Goal: Information Seeking & Learning: Find specific fact

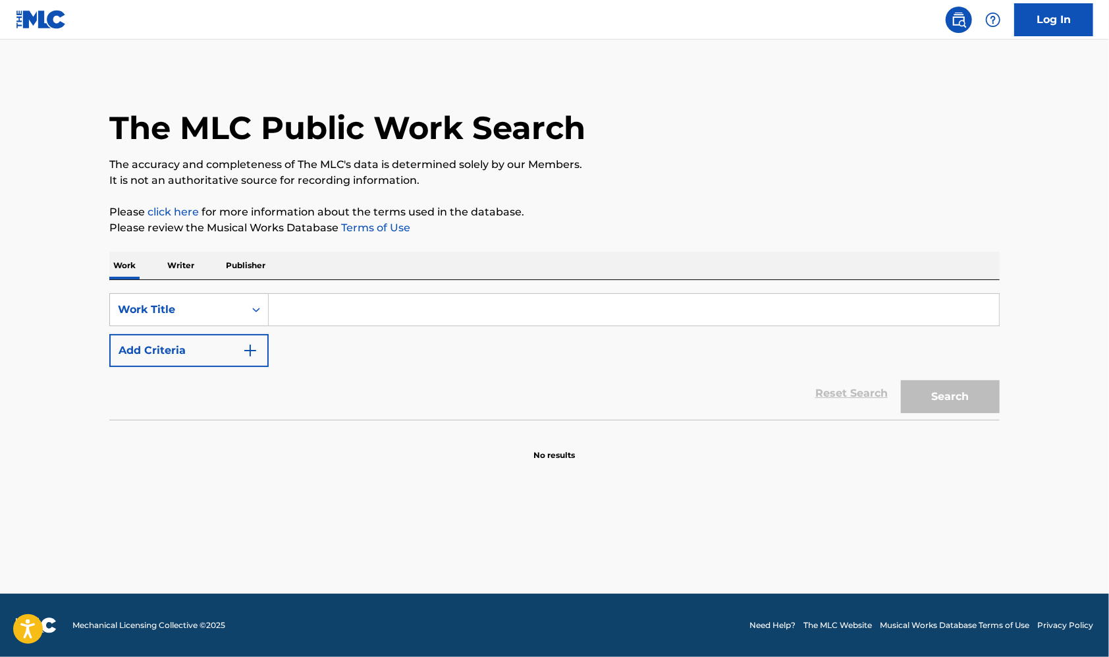
click at [350, 312] on input "Search Form" at bounding box center [634, 310] width 731 height 32
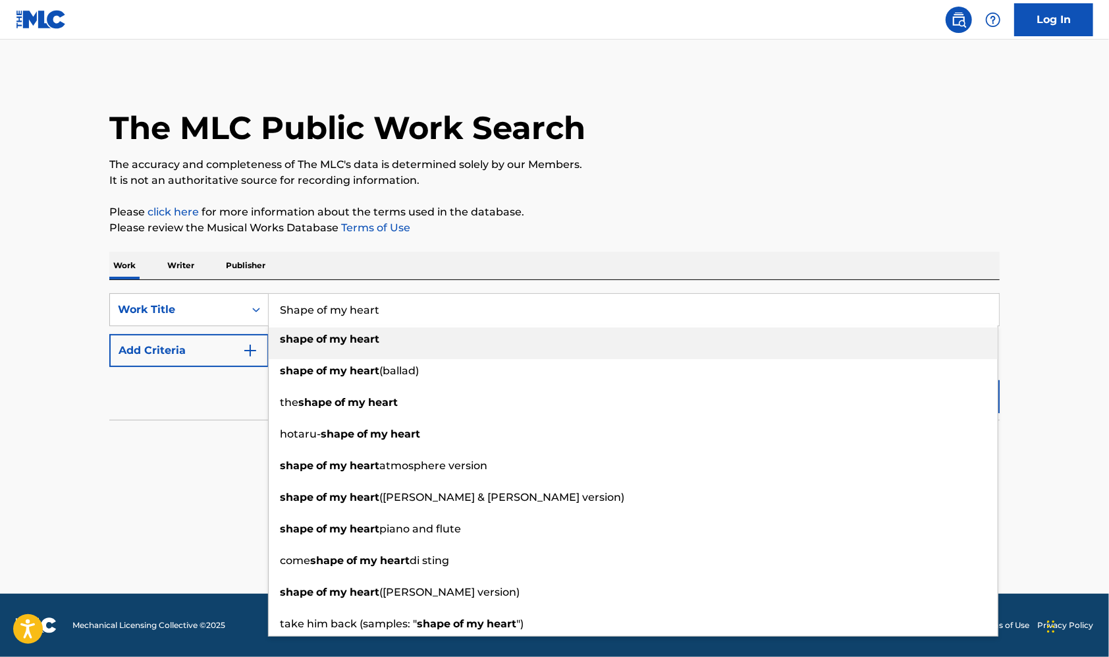
type input "Shape of my heart"
click at [340, 331] on div "shape of my heart" at bounding box center [633, 339] width 729 height 24
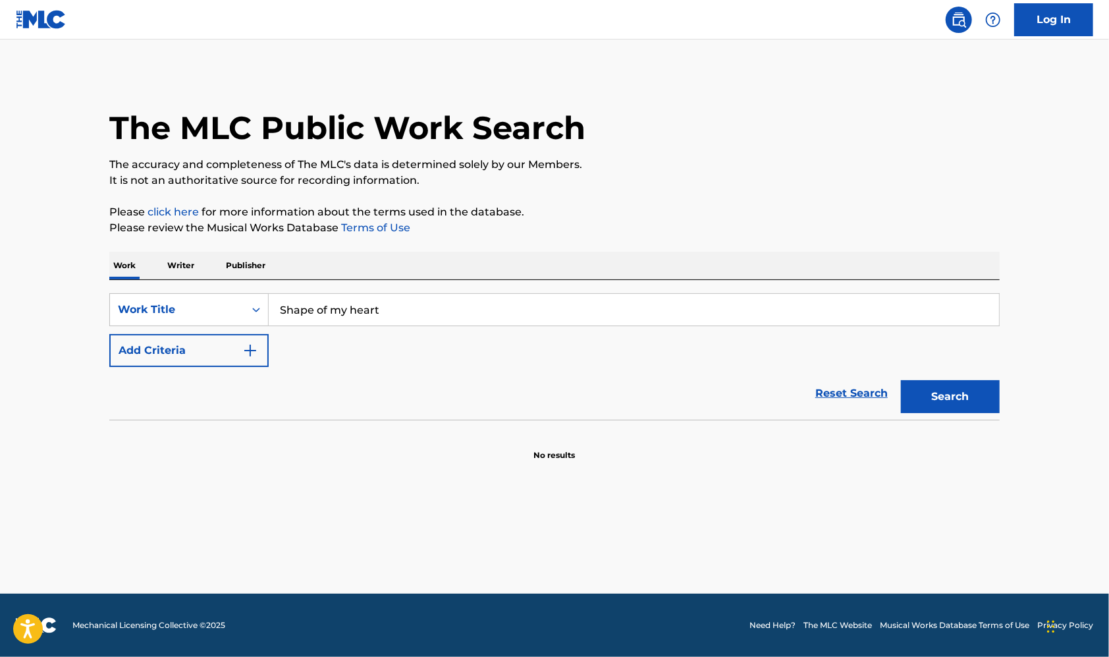
click at [188, 267] on p "Writer" at bounding box center [180, 266] width 35 height 28
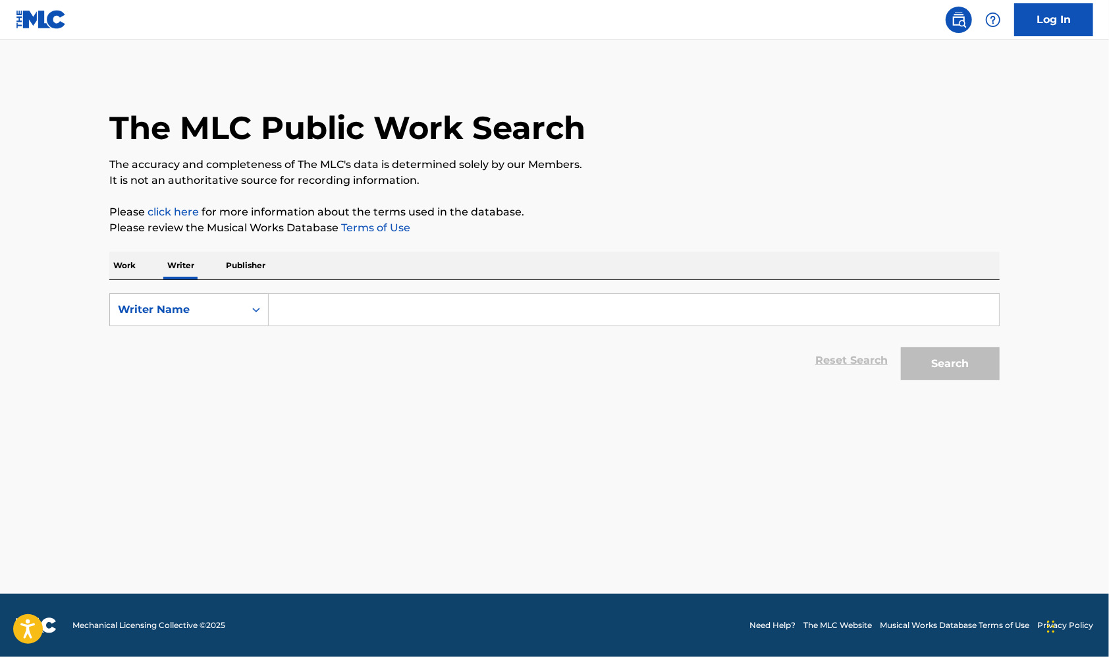
click at [124, 269] on p "Work" at bounding box center [124, 266] width 30 height 28
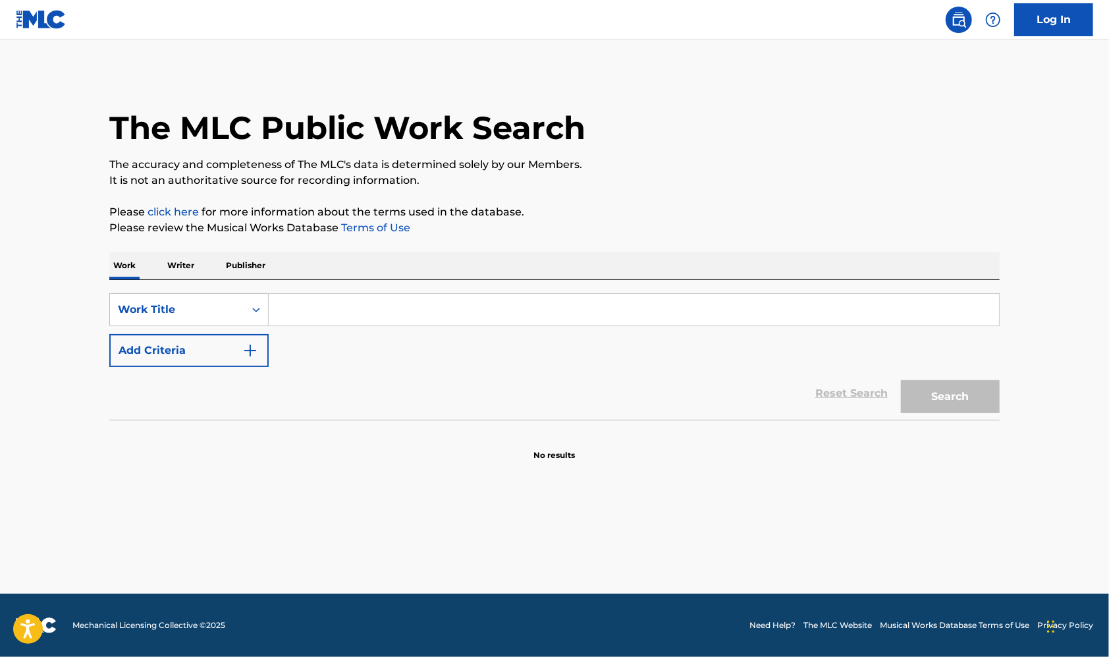
click at [441, 298] on input "Search Form" at bounding box center [634, 310] width 731 height 32
type input "shape of my heart"
click at [966, 394] on button "Search" at bounding box center [950, 396] width 99 height 33
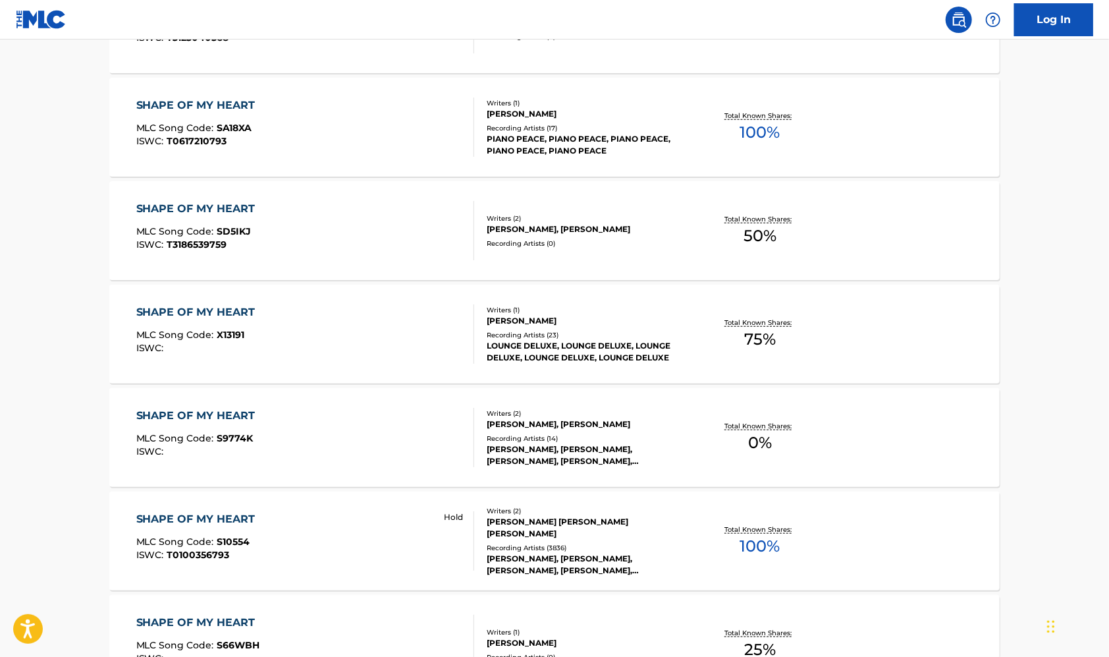
scroll to position [598, 0]
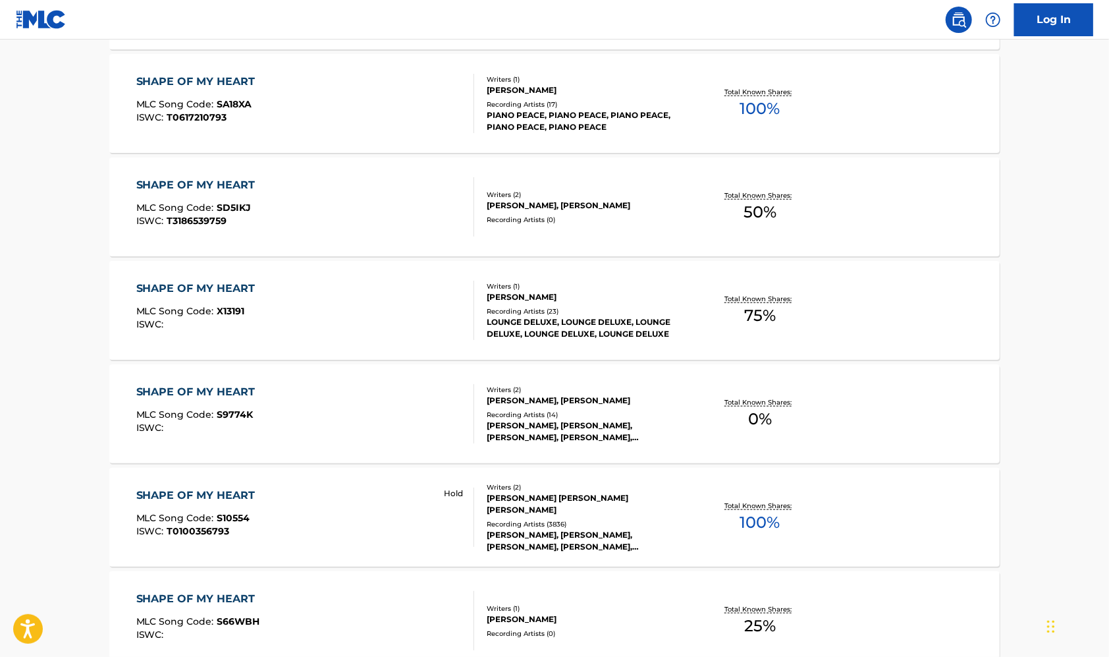
click at [217, 498] on div "SHAPE OF MY HEART" at bounding box center [199, 496] width 126 height 16
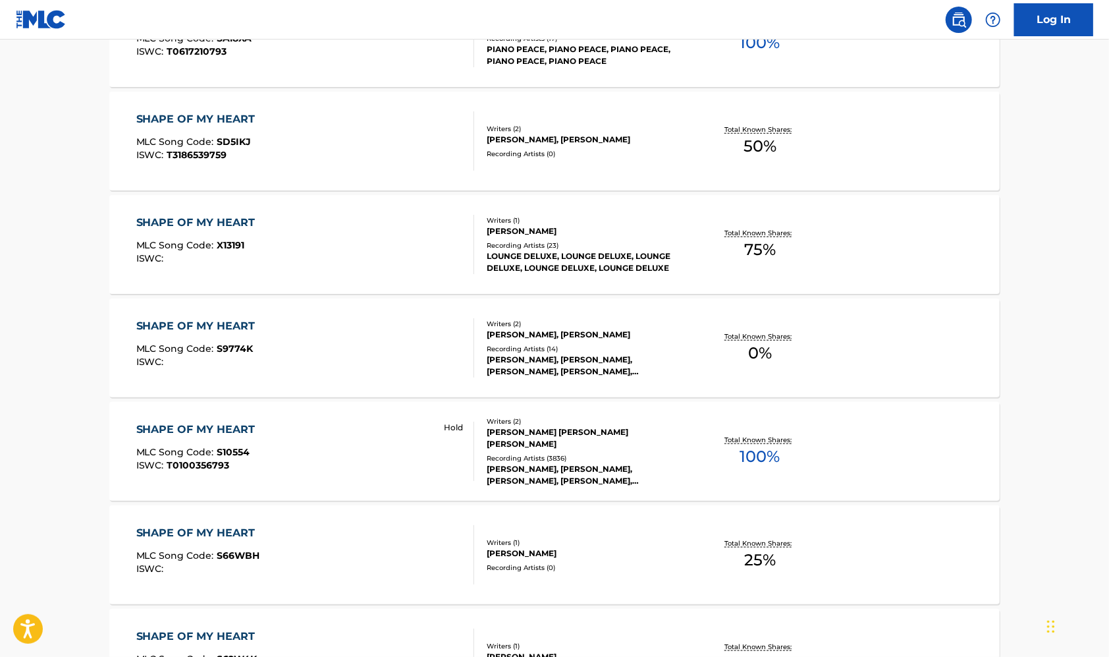
scroll to position [665, 0]
click at [522, 432] on div "[PERSON_NAME] [PERSON_NAME] [PERSON_NAME]" at bounding box center [586, 437] width 199 height 24
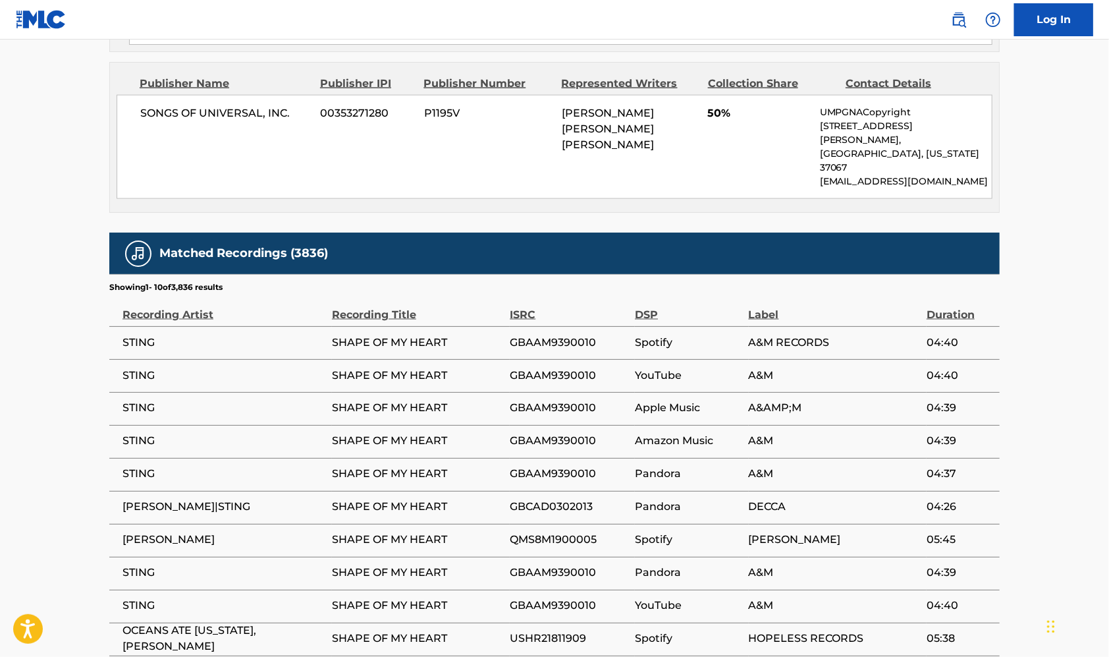
scroll to position [1095, 0]
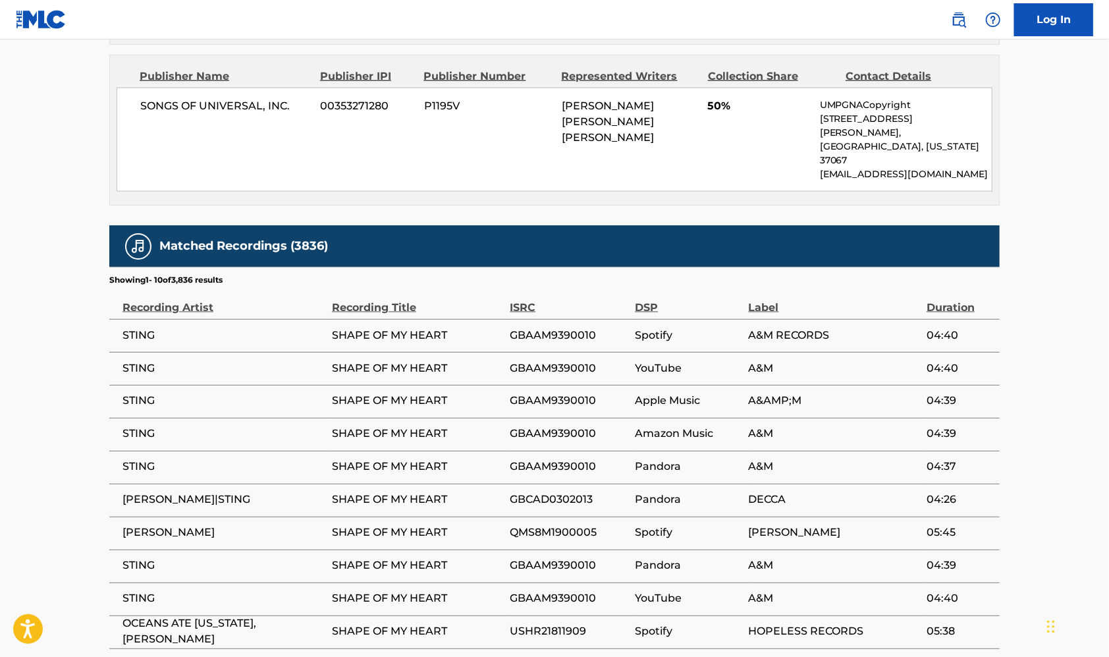
click at [138, 327] on span "STING" at bounding box center [224, 335] width 203 height 16
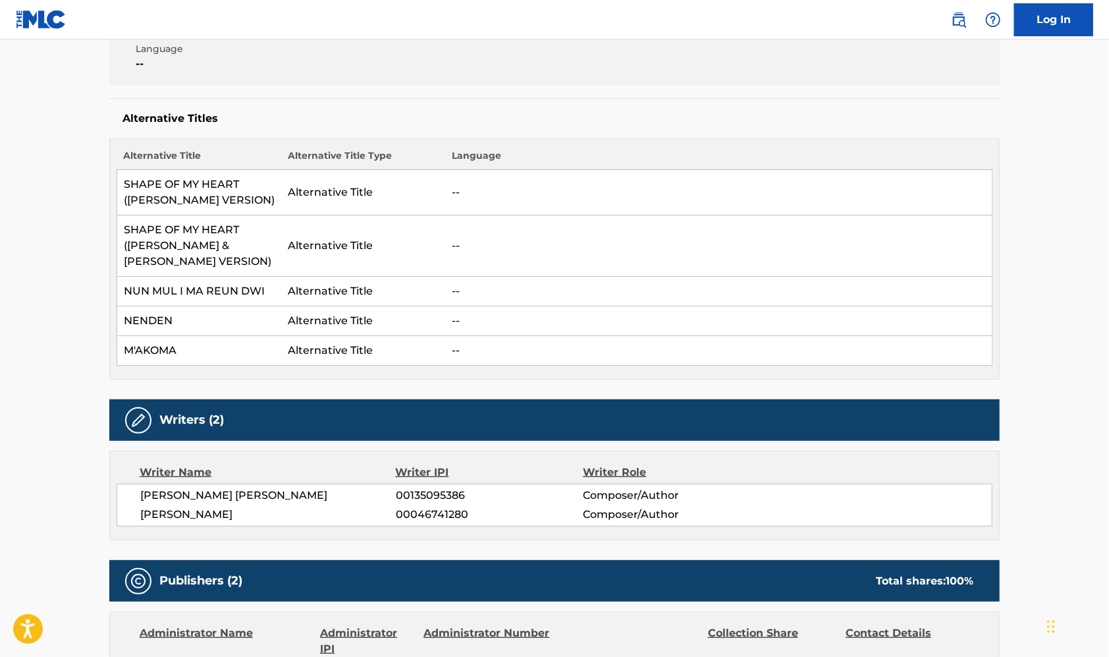
scroll to position [14, 0]
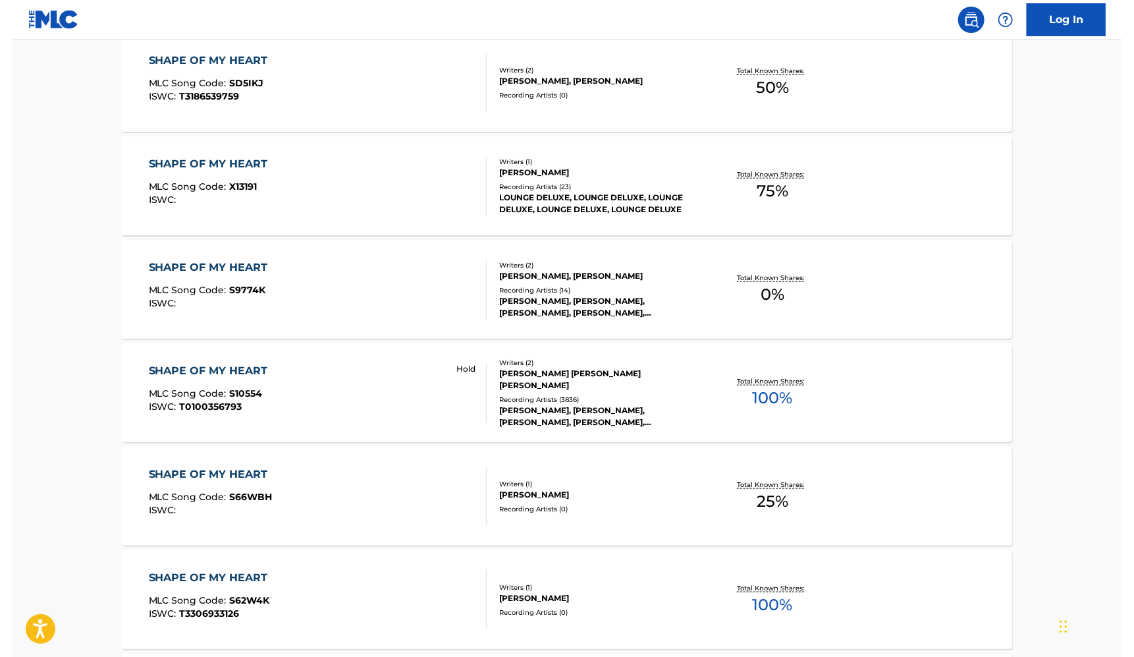
scroll to position [725, 0]
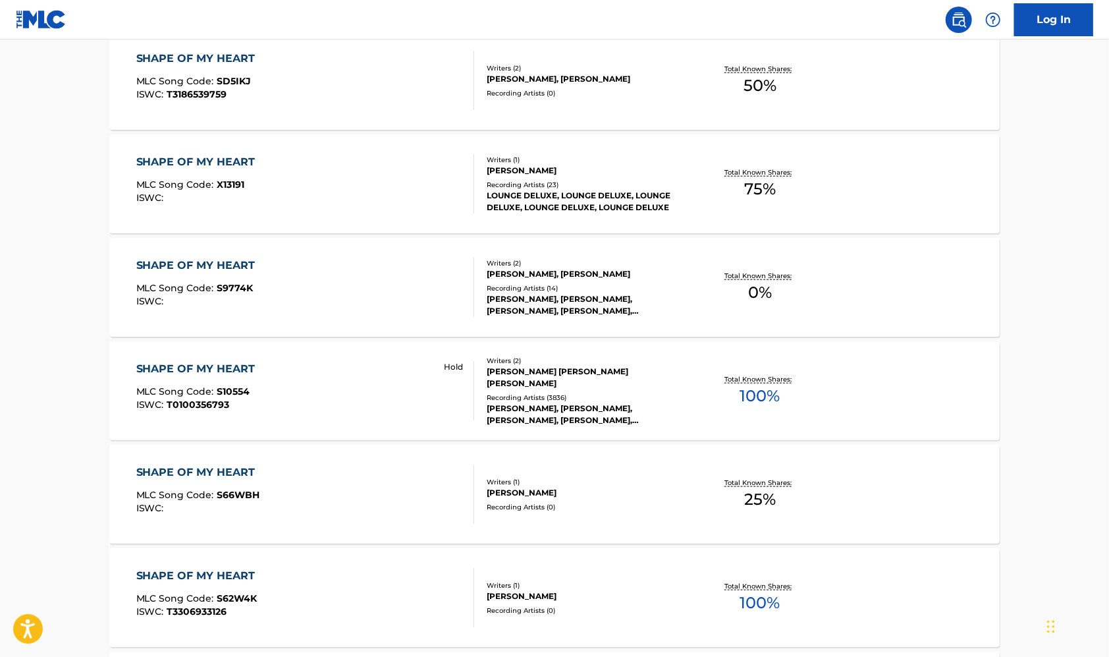
click at [1038, 277] on main "The MLC Public Work Search The accuracy and completeness of The MLC's data is d…" at bounding box center [554, 70] width 1109 height 1510
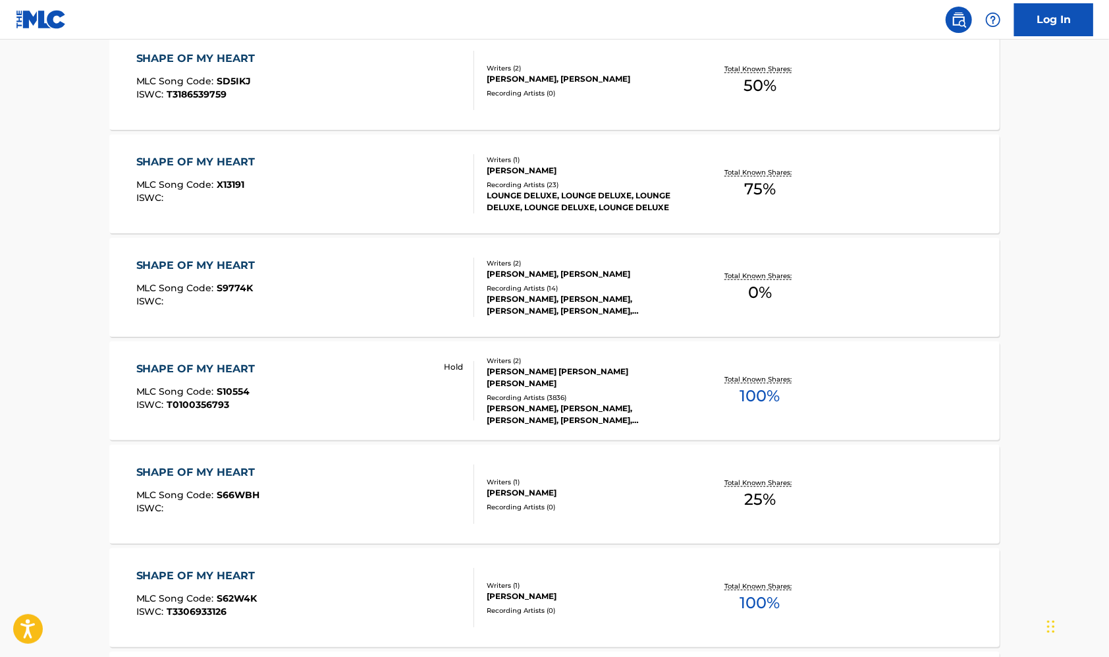
click at [1038, 277] on main "The MLC Public Work Search The accuracy and completeness of The MLC's data is d…" at bounding box center [554, 70] width 1109 height 1510
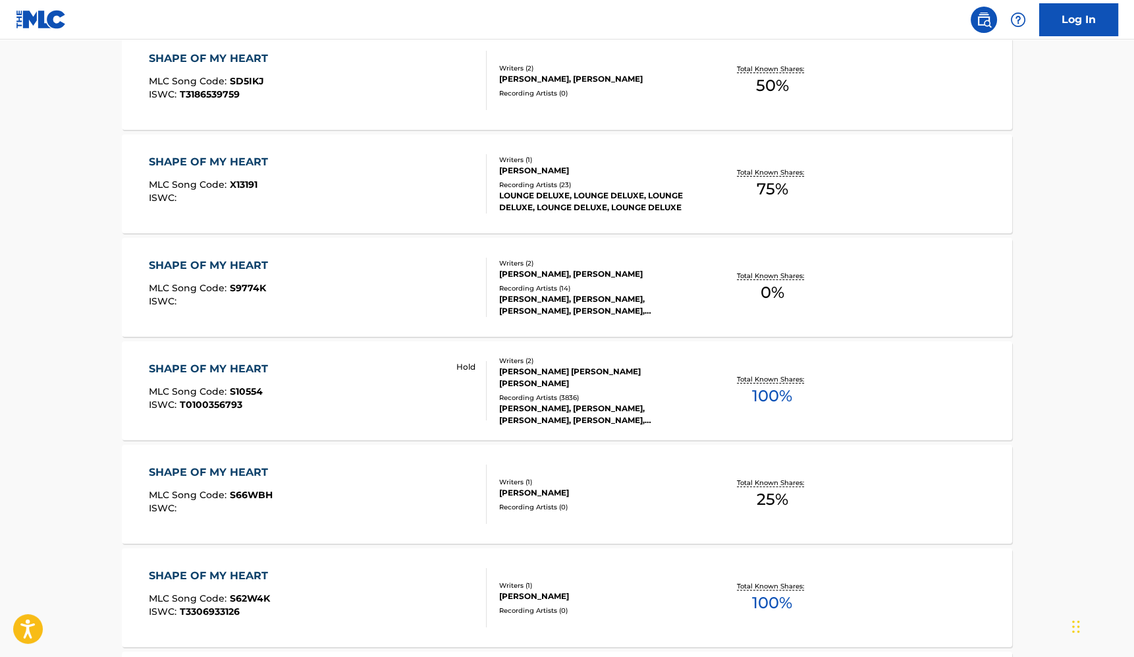
click at [82, 256] on main "The MLC Public Work Search The accuracy and completeness of The MLC's data is d…" at bounding box center [567, 70] width 1134 height 1510
drag, startPoint x: 69, startPoint y: 292, endPoint x: 59, endPoint y: 289, distance: 10.2
click at [69, 292] on main "The MLC Public Work Search The accuracy and completeness of The MLC's data is d…" at bounding box center [567, 70] width 1134 height 1510
